Goal: Information Seeking & Learning: Learn about a topic

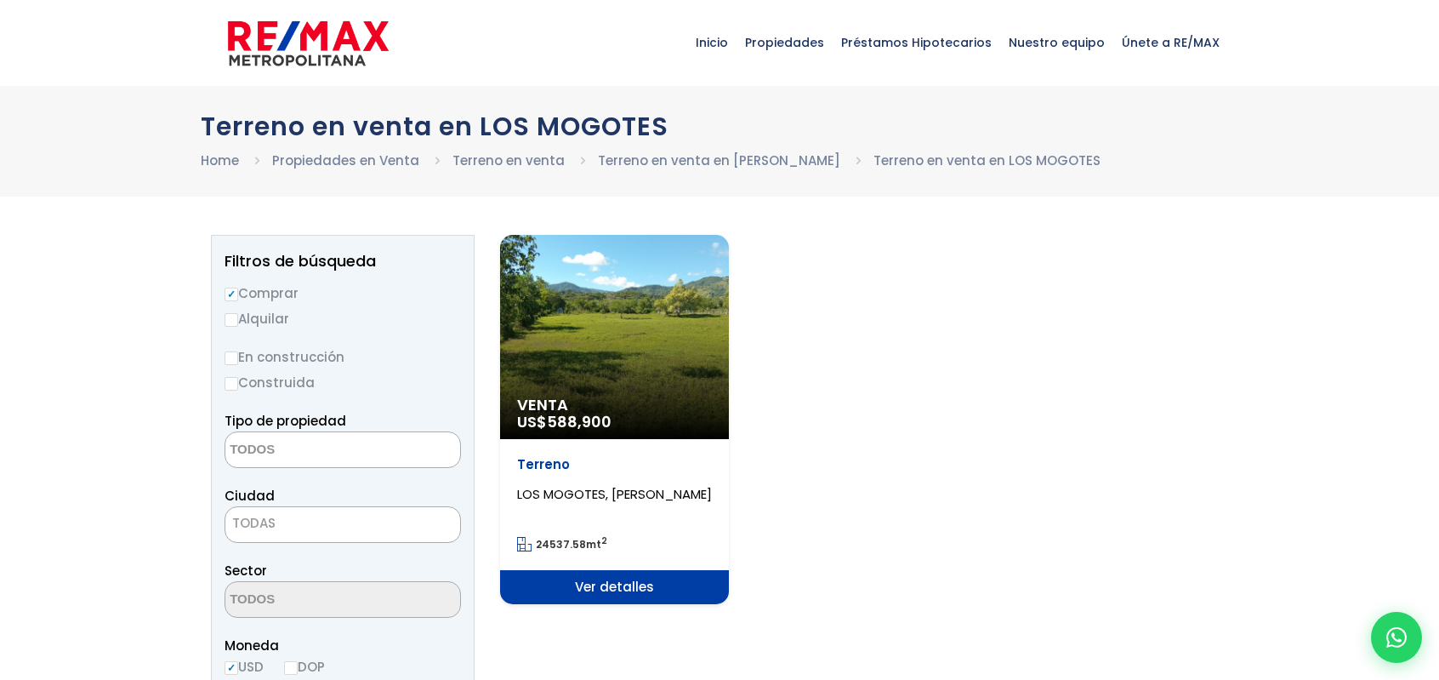
select select
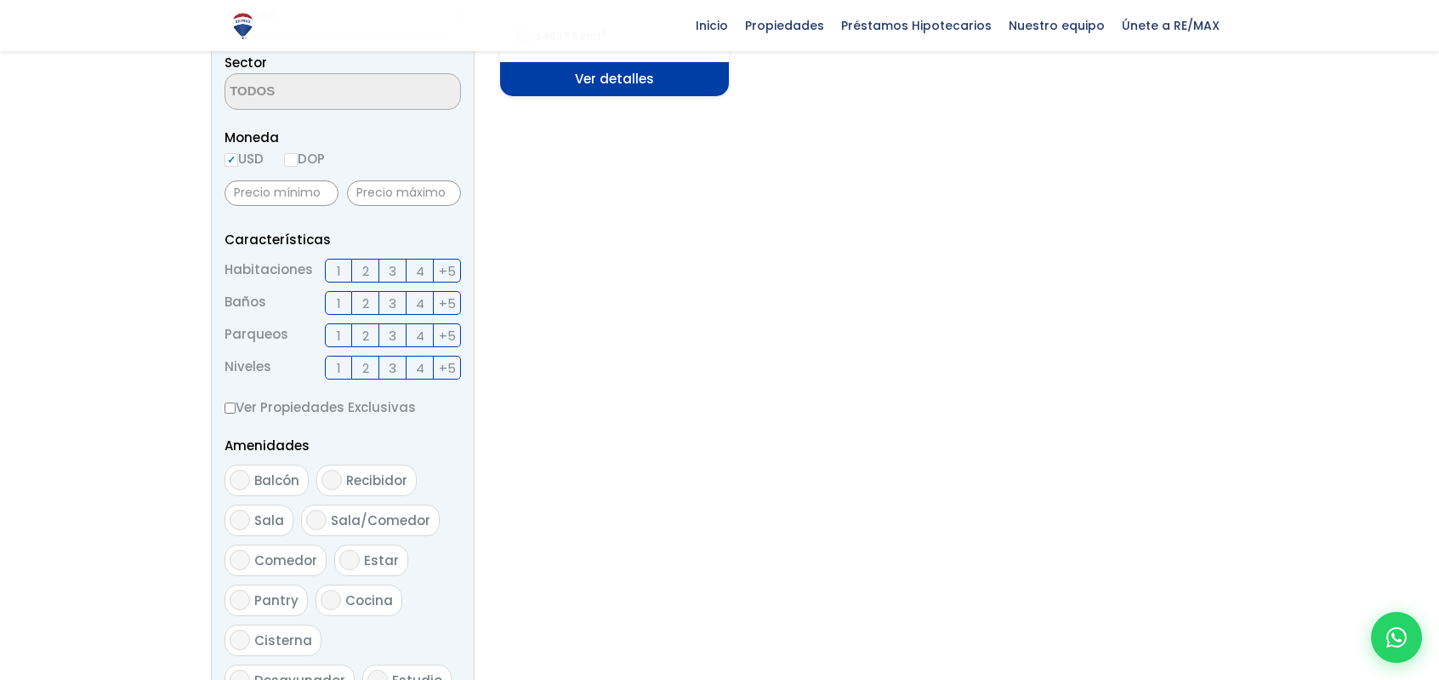
scroll to position [510, 0]
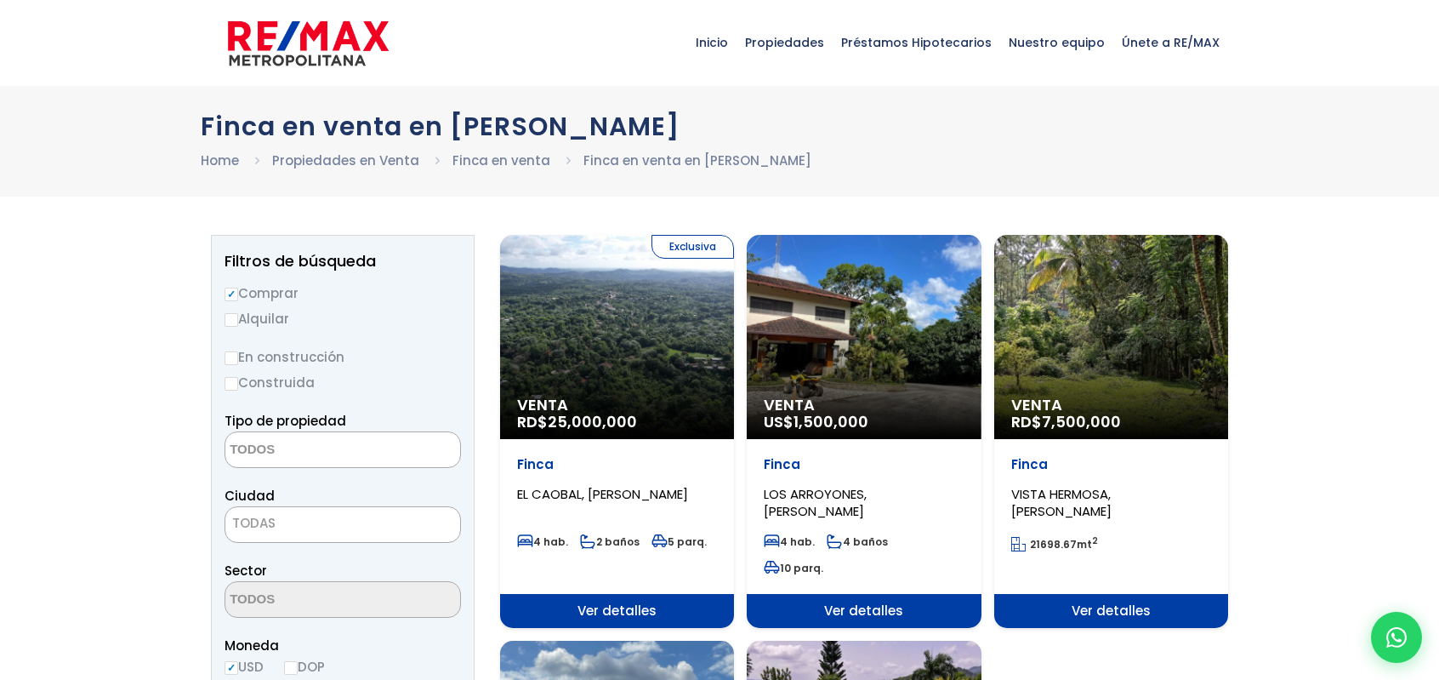
select select
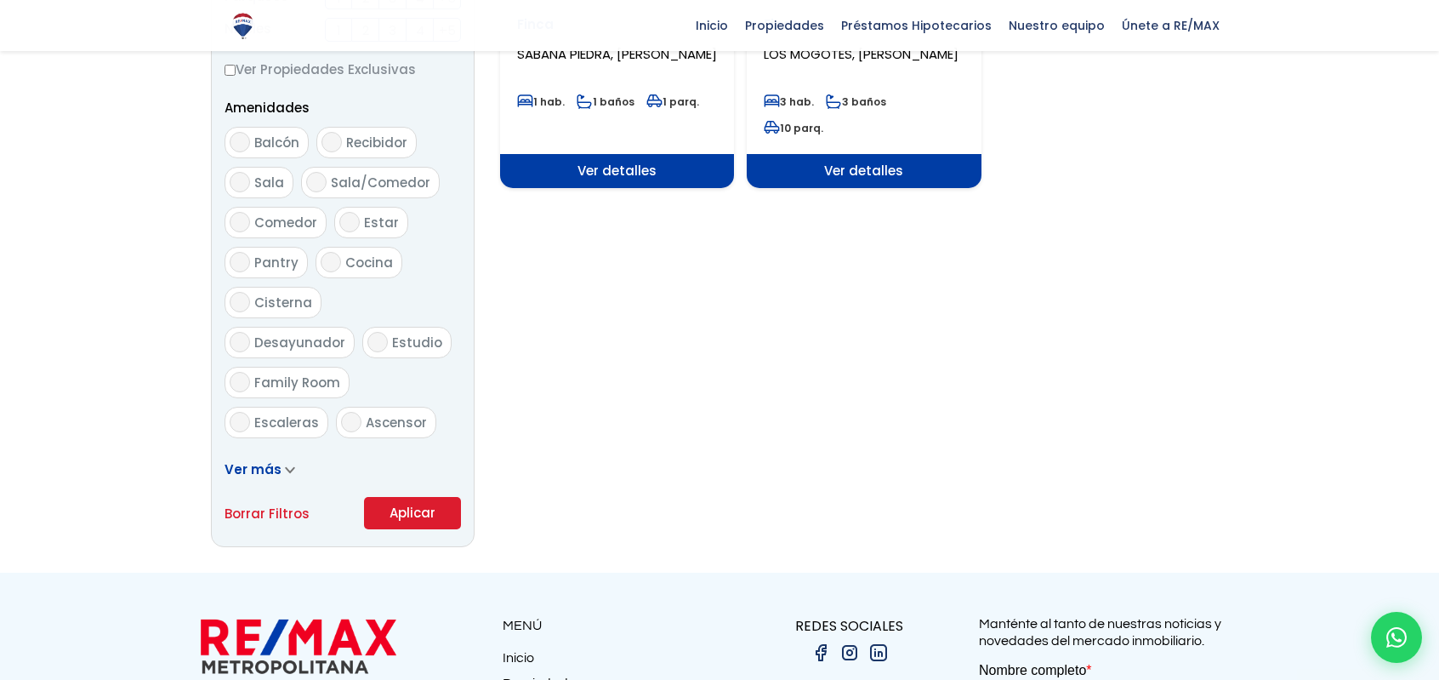
scroll to position [907, 0]
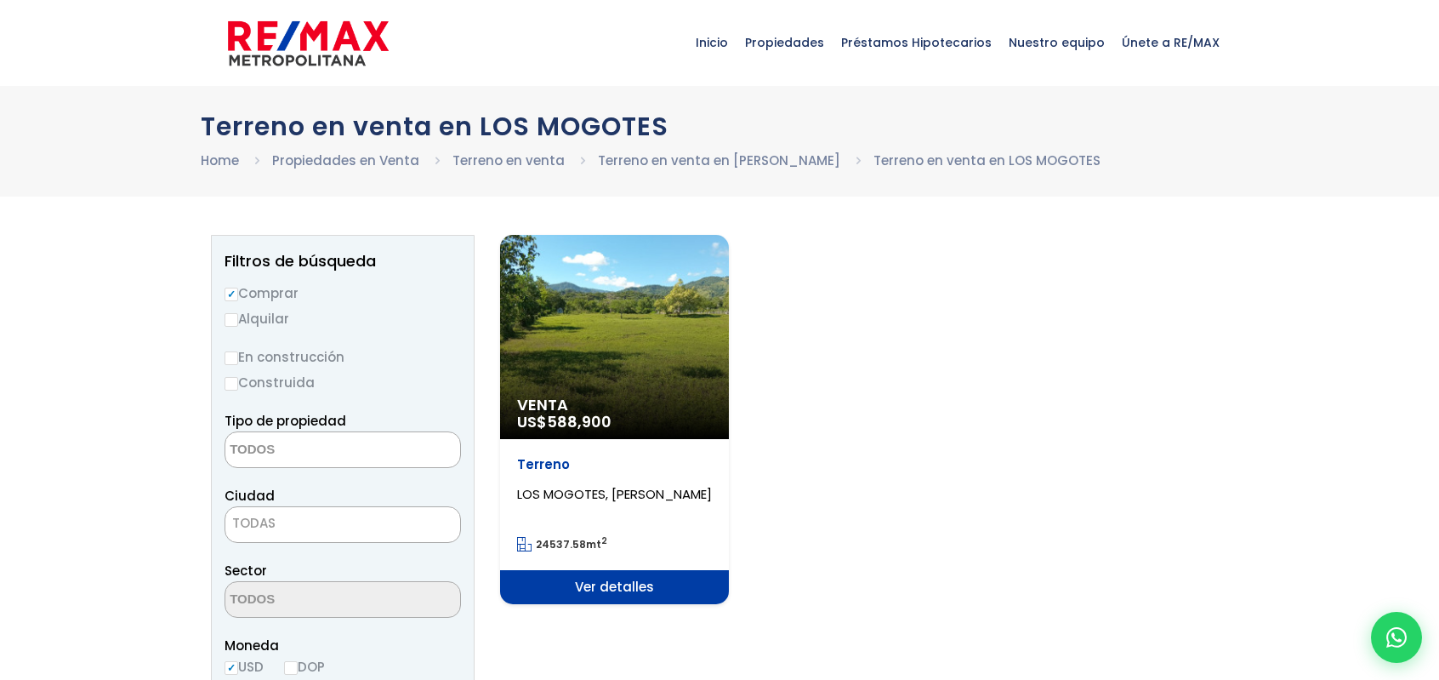
select select
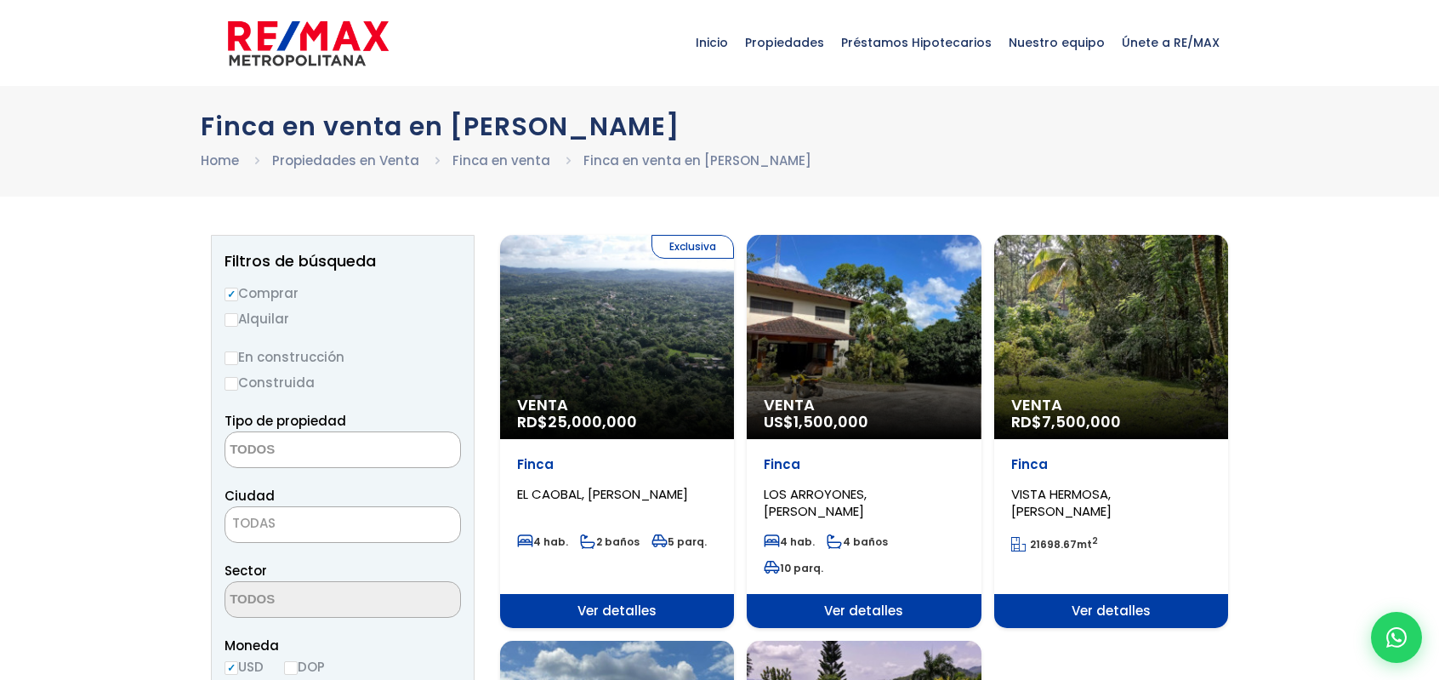
select select
